Goal: Information Seeking & Learning: Learn about a topic

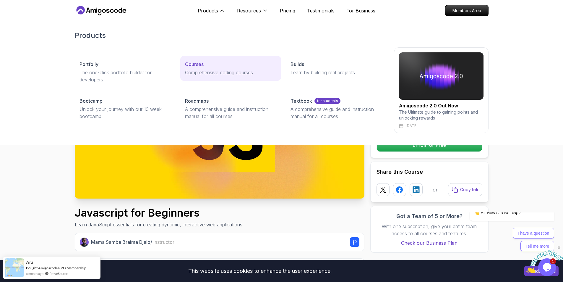
click at [196, 65] on p "Courses" at bounding box center [194, 64] width 19 height 7
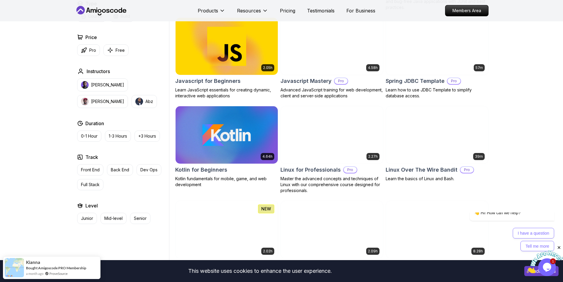
scroll to position [1094, 0]
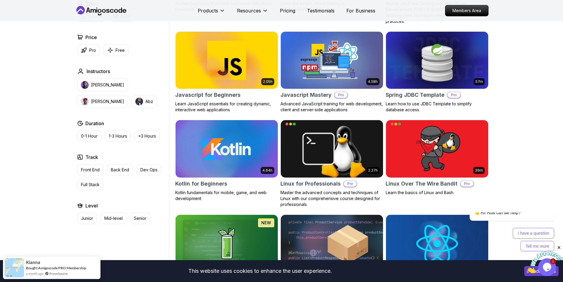
click at [328, 109] on p "Advanced JavaScript training for web development, client and server-side applic…" at bounding box center [332, 107] width 103 height 12
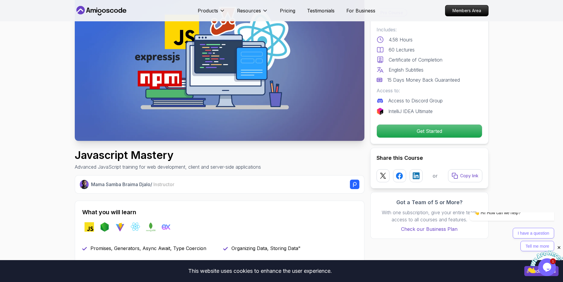
scroll to position [89, 0]
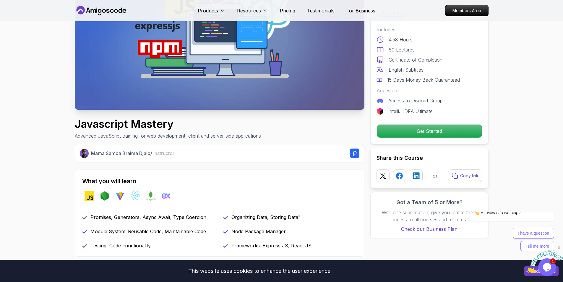
click at [111, 124] on h1 "Javascript Mastery" at bounding box center [168, 124] width 186 height 12
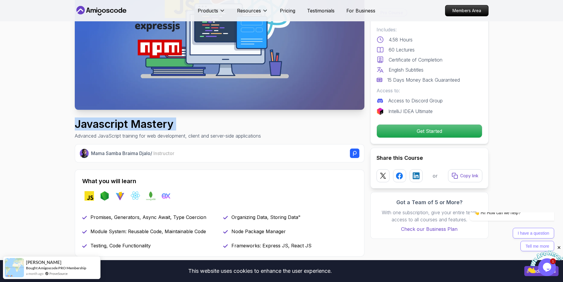
copy h1 "Javascript Mastery"
